Goal: Transaction & Acquisition: Purchase product/service

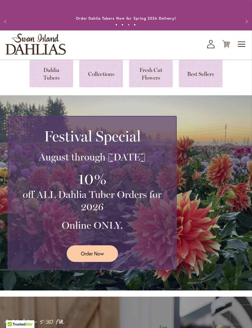
click at [228, 191] on div "Festival Special August through September 28th 10% off ALL Dahlia Tuber Orders …" at bounding box center [128, 193] width 240 height 154
click at [200, 82] on link at bounding box center [201, 73] width 44 height 27
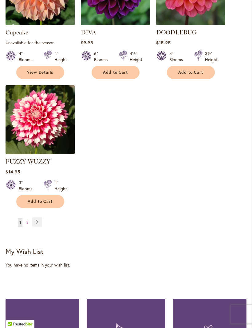
scroll to position [770, 0]
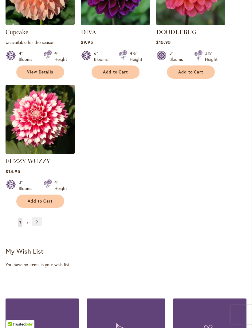
click at [35, 219] on link "Page Next" at bounding box center [37, 221] width 10 height 9
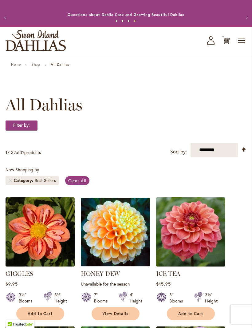
scroll to position [3, 0]
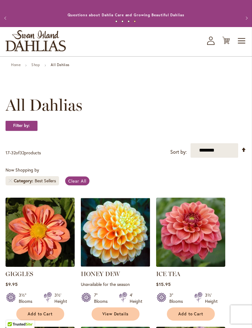
click at [207, 267] on img at bounding box center [190, 232] width 69 height 69
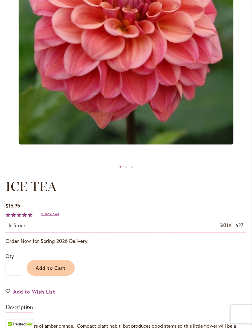
scroll to position [169, 0]
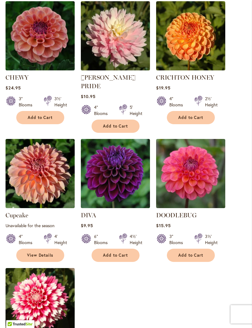
scroll to position [587, 0]
click at [111, 181] on img at bounding box center [115, 173] width 69 height 69
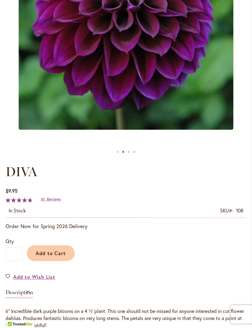
scroll to position [184, 0]
click at [14, 257] on input "*" at bounding box center [14, 254] width 17 height 14
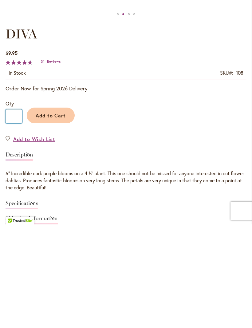
type input "*"
click at [49, 216] on span "Add to Cart" at bounding box center [51, 219] width 30 height 6
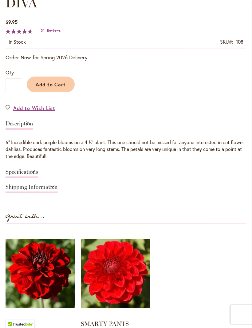
scroll to position [363, 0]
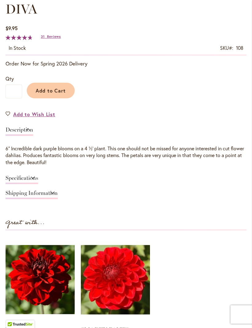
click at [48, 94] on span "Add to Cart" at bounding box center [51, 90] width 30 height 6
